Goal: Transaction & Acquisition: Purchase product/service

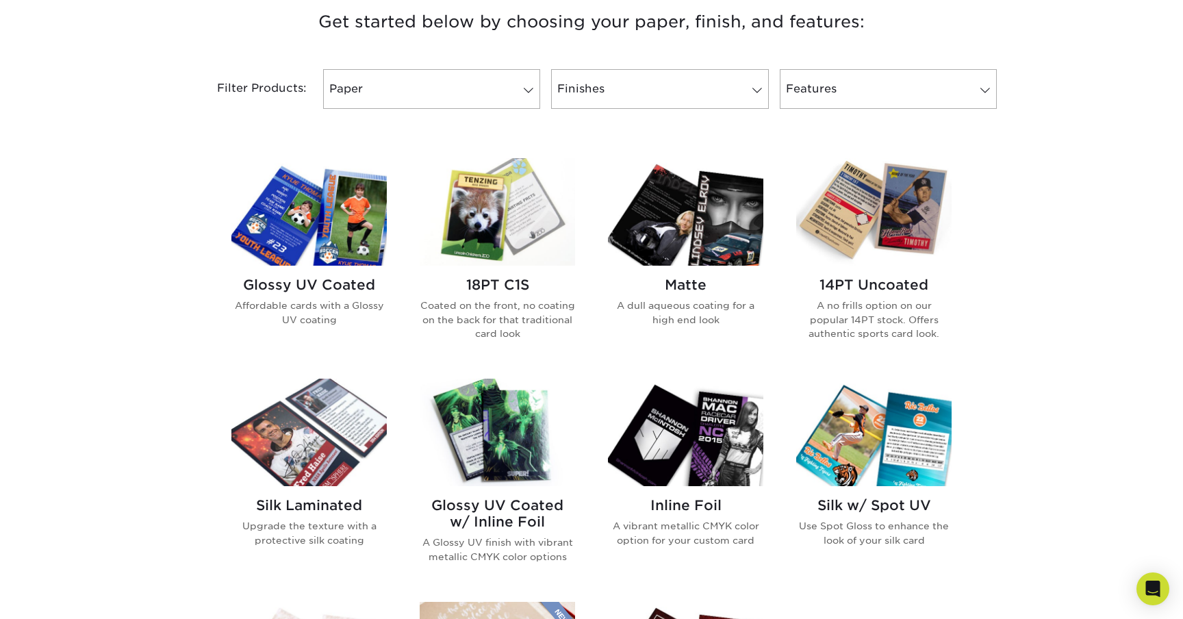
scroll to position [532, 0]
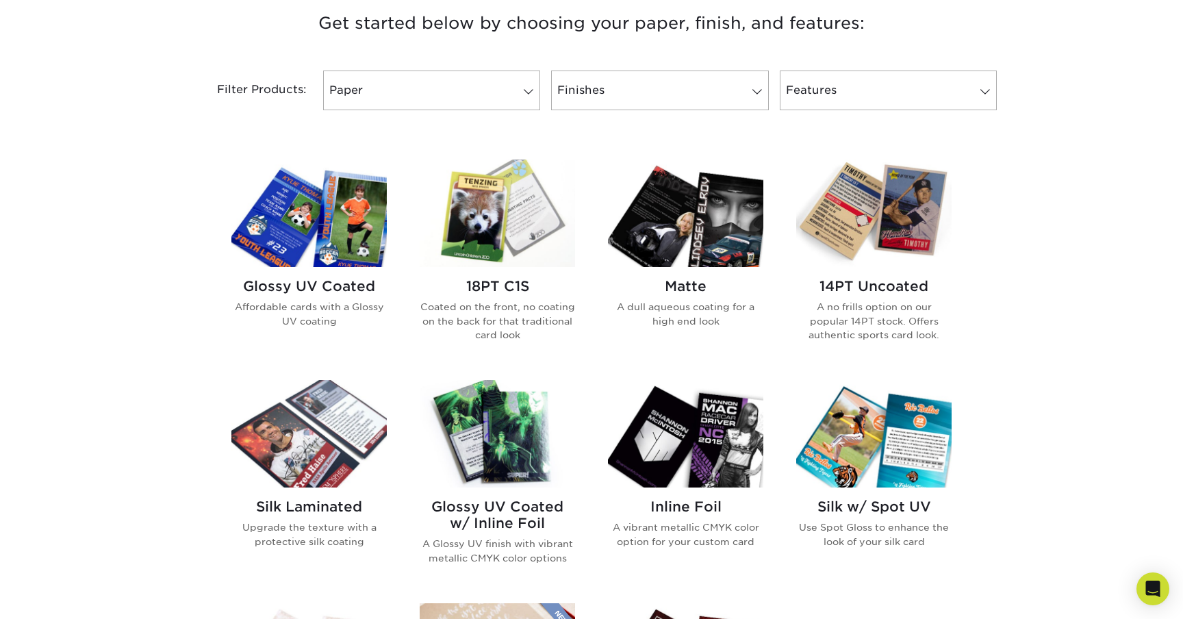
click at [336, 283] on h2 "Glossy UV Coated" at bounding box center [308, 286] width 155 height 16
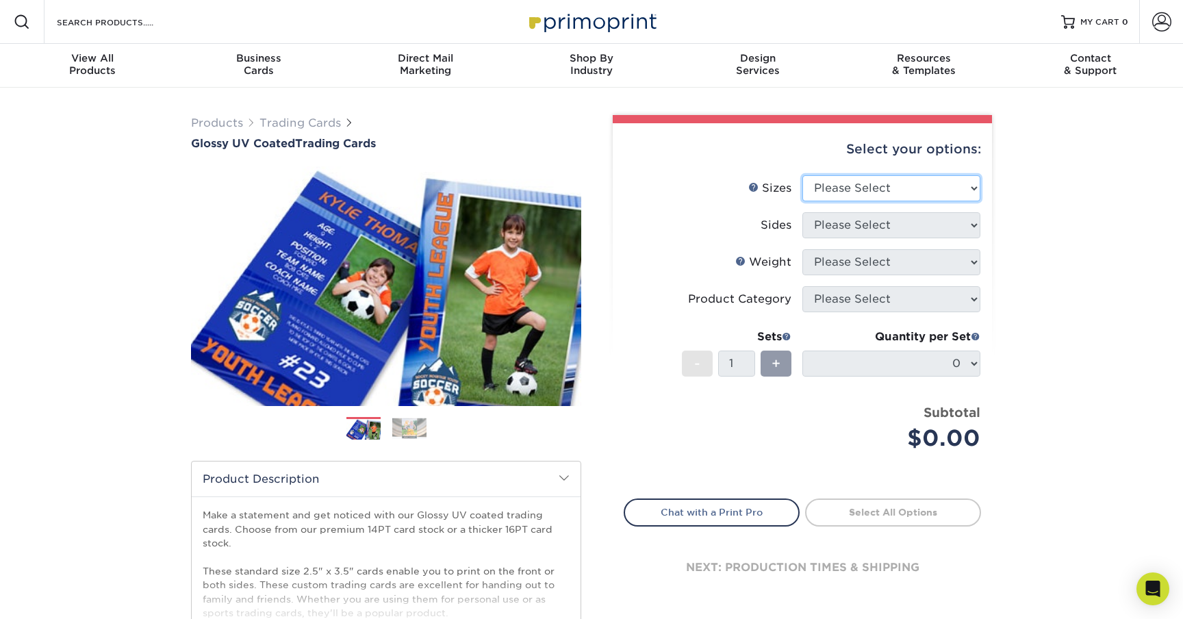
click at [894, 192] on select "Please Select 2.5" x 3.5"" at bounding box center [891, 188] width 178 height 26
select select "2.50x3.50"
click at [802, 175] on select "Please Select 2.5" x 3.5"" at bounding box center [891, 188] width 178 height 26
click at [875, 229] on select "Please Select" at bounding box center [891, 225] width 178 height 26
select select "13abbda7-1d64-4f25-8bb2-c179b224825d"
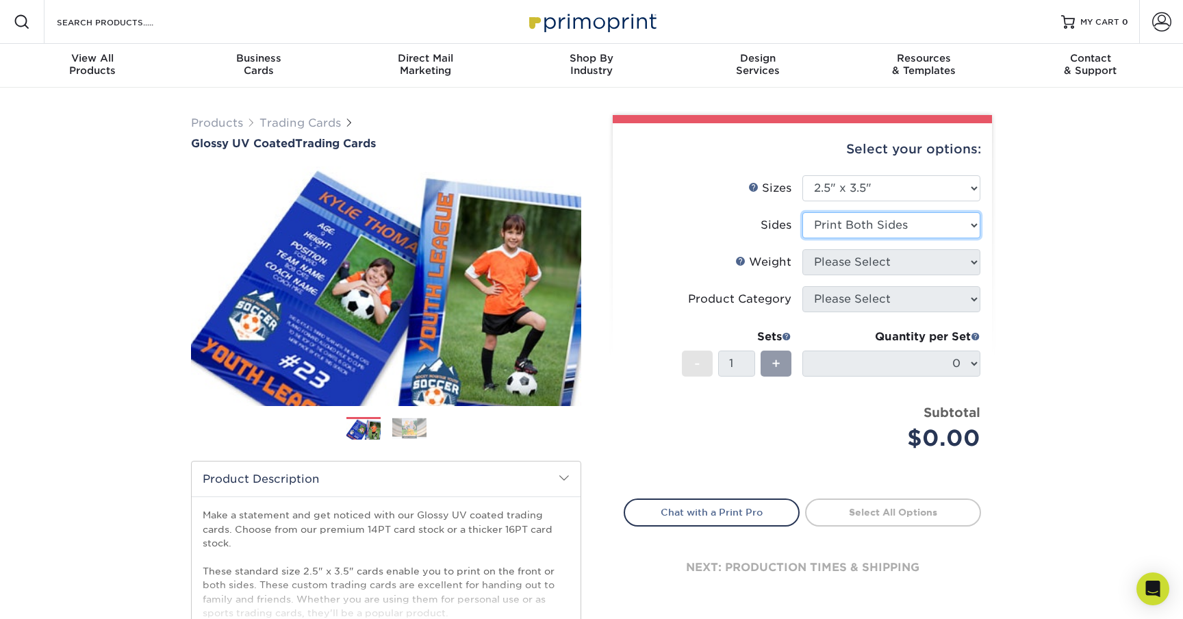
click at [802, 212] on select "Please Select Print Both Sides Print Front Only" at bounding box center [891, 225] width 178 height 26
click at [866, 259] on select "Please Select" at bounding box center [891, 262] width 178 height 26
select select "14PT"
click at [802, 249] on select "Please Select 16PT 14PT 18PT C1S" at bounding box center [891, 262] width 178 height 26
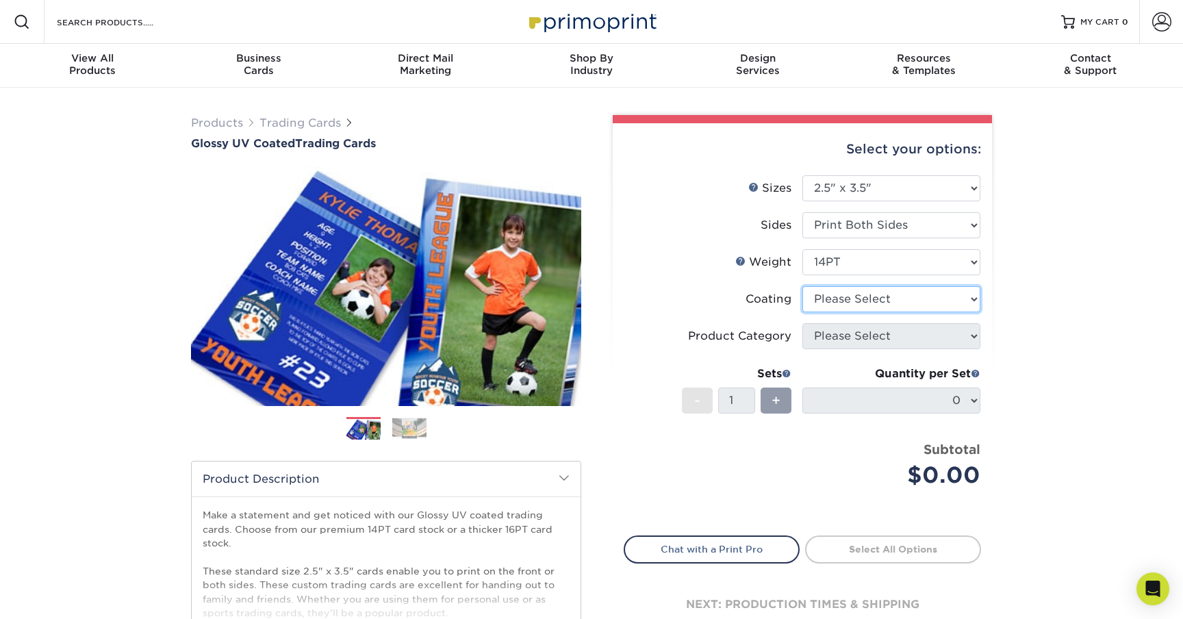
click at [893, 305] on select at bounding box center [891, 299] width 178 height 26
select select "ae367451-b2b8-45df-a344-0f05b6a12993"
click at [802, 286] on select at bounding box center [891, 299] width 178 height 26
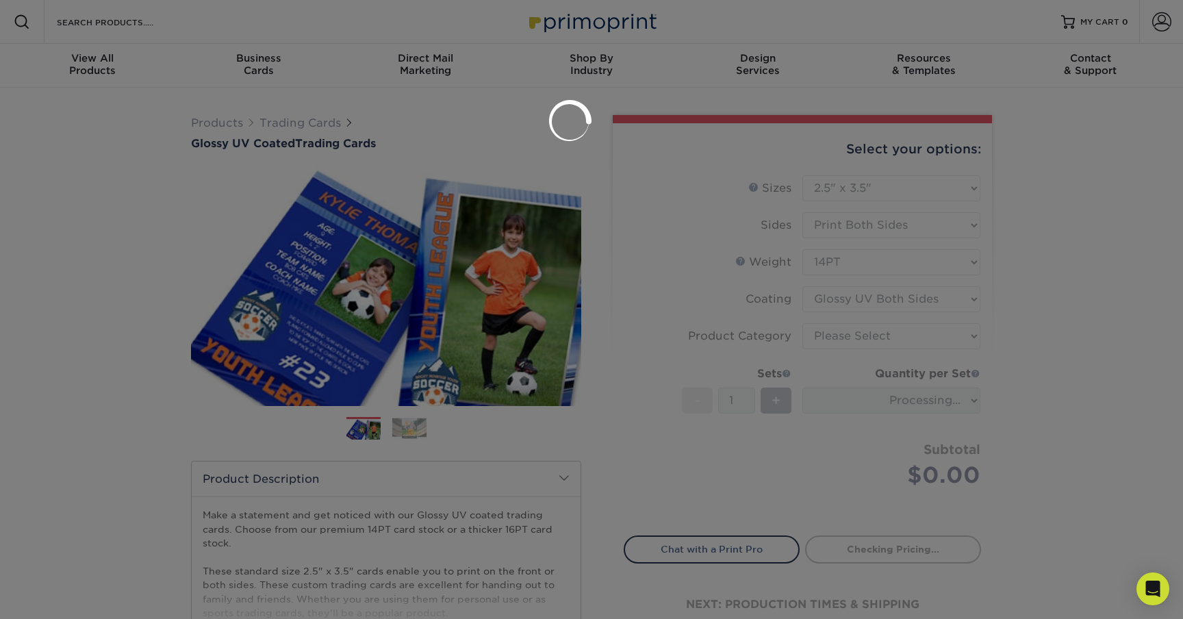
click at [874, 338] on div at bounding box center [591, 309] width 1183 height 619
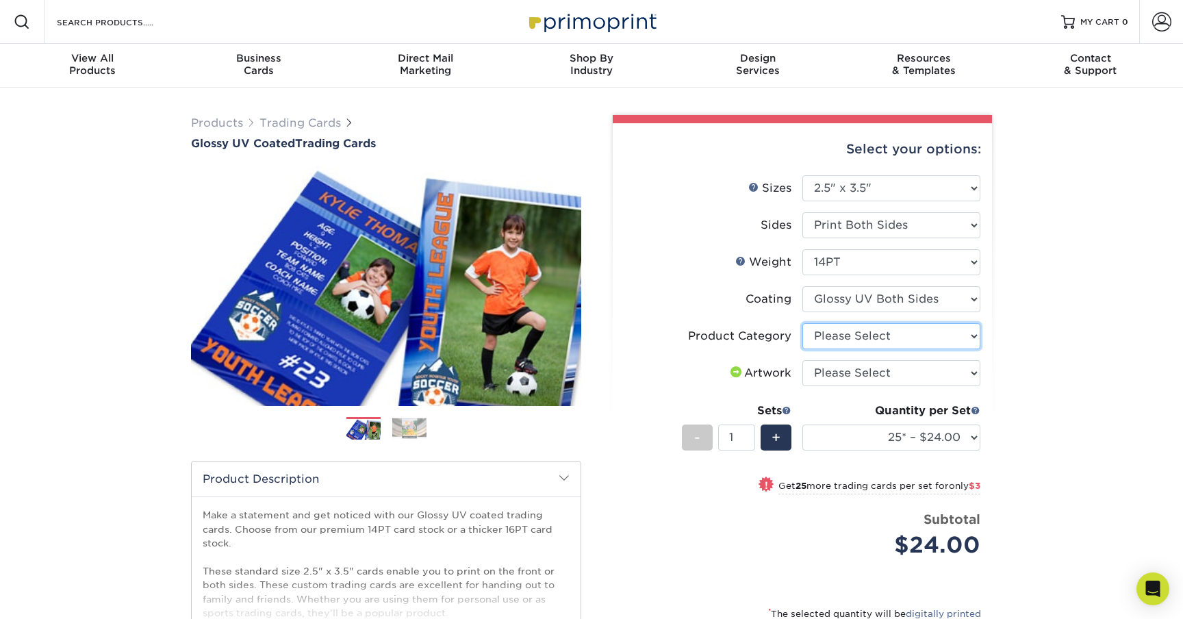
click at [849, 340] on select "Please Select Trading Cards" at bounding box center [891, 336] width 178 height 26
select select "c2f9bce9-36c2-409d-b101-c29d9d031e18"
click at [802, 323] on select "Please Select Trading Cards" at bounding box center [891, 336] width 178 height 26
click at [860, 367] on select "Please Select I will upload files I need a design - $100" at bounding box center [891, 373] width 178 height 26
select select "upload"
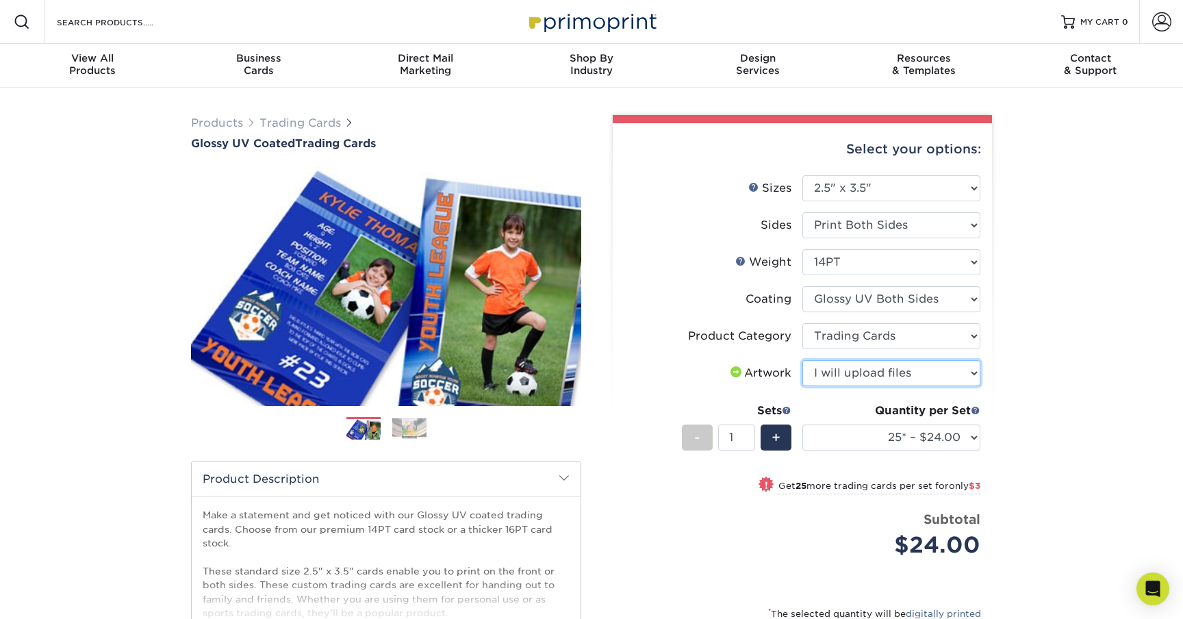
click at [802, 360] on select "Please Select I will upload files I need a design - $100" at bounding box center [891, 373] width 178 height 26
click at [970, 435] on select "25* – $24.00 50* – $27.00 75* – $34.00 100* – $37.00 250* – $48.00 500 – $59.00…" at bounding box center [891, 437] width 178 height 26
